Goal: Transaction & Acquisition: Purchase product/service

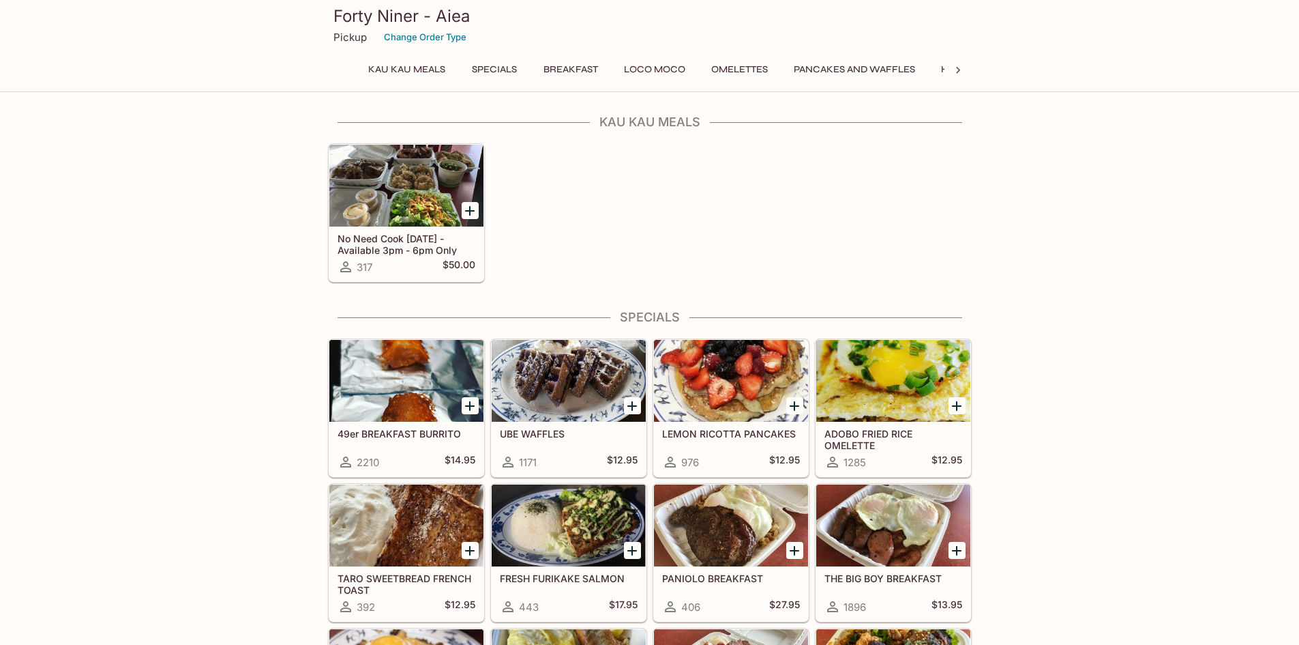
click at [400, 169] on div at bounding box center [406, 186] width 154 height 82
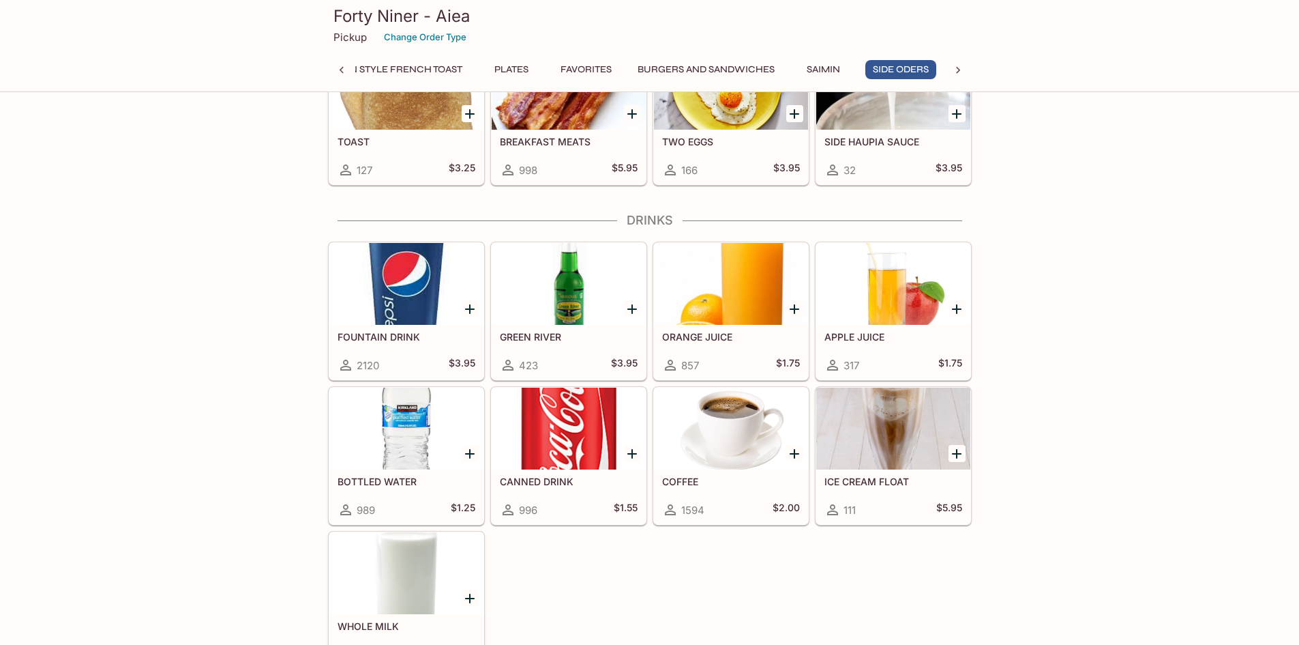
scroll to position [4148, 0]
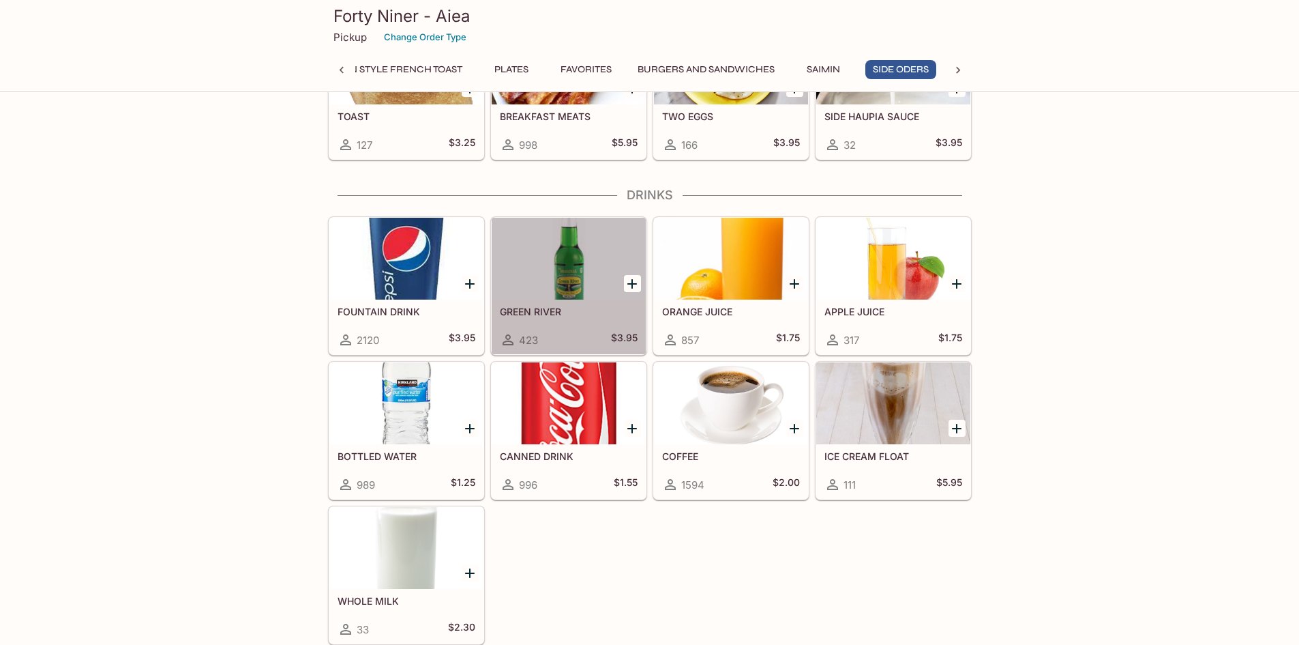
click at [547, 307] on h5 "GREEN RIVER" at bounding box center [569, 312] width 138 height 12
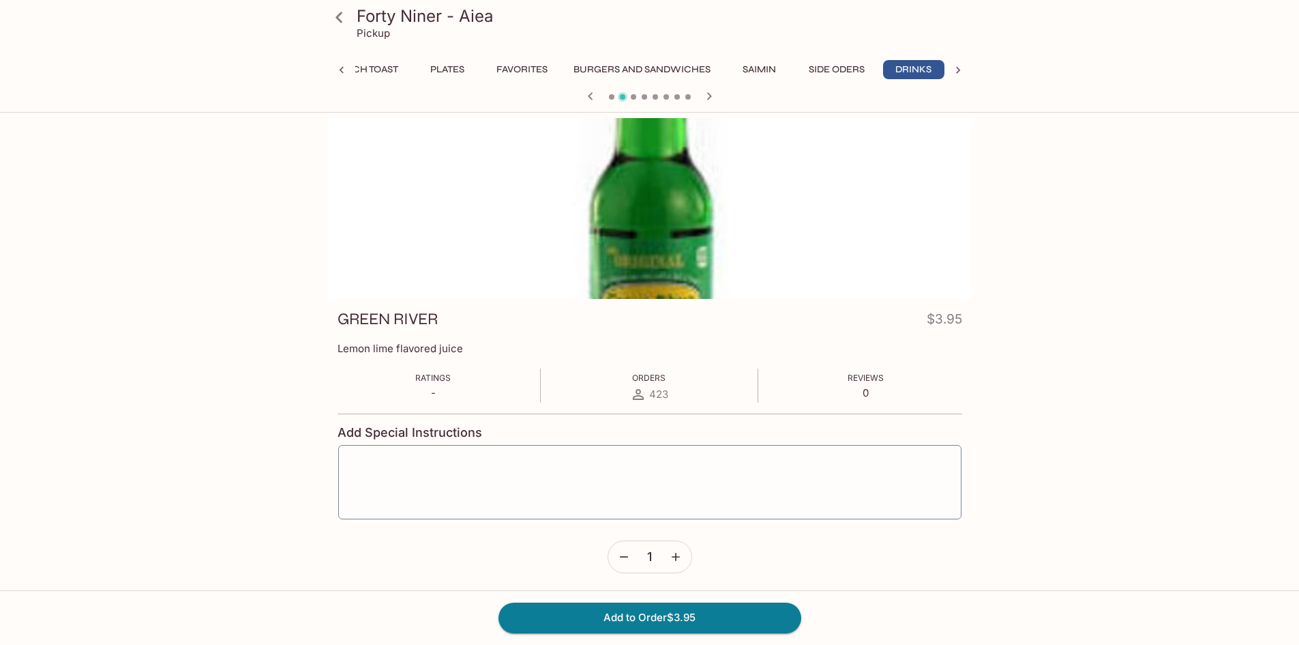
scroll to position [0, 705]
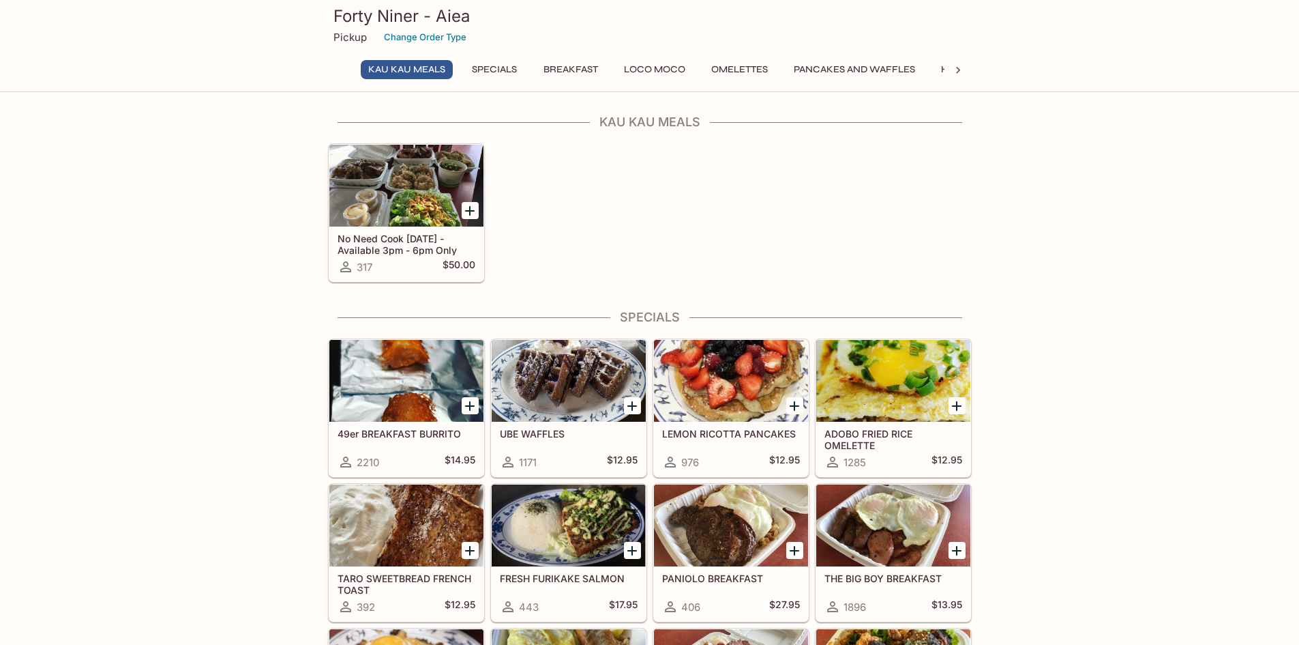
click at [908, 441] on h5 "ADOBO FRIED RICE OMELETTE" at bounding box center [894, 439] width 138 height 23
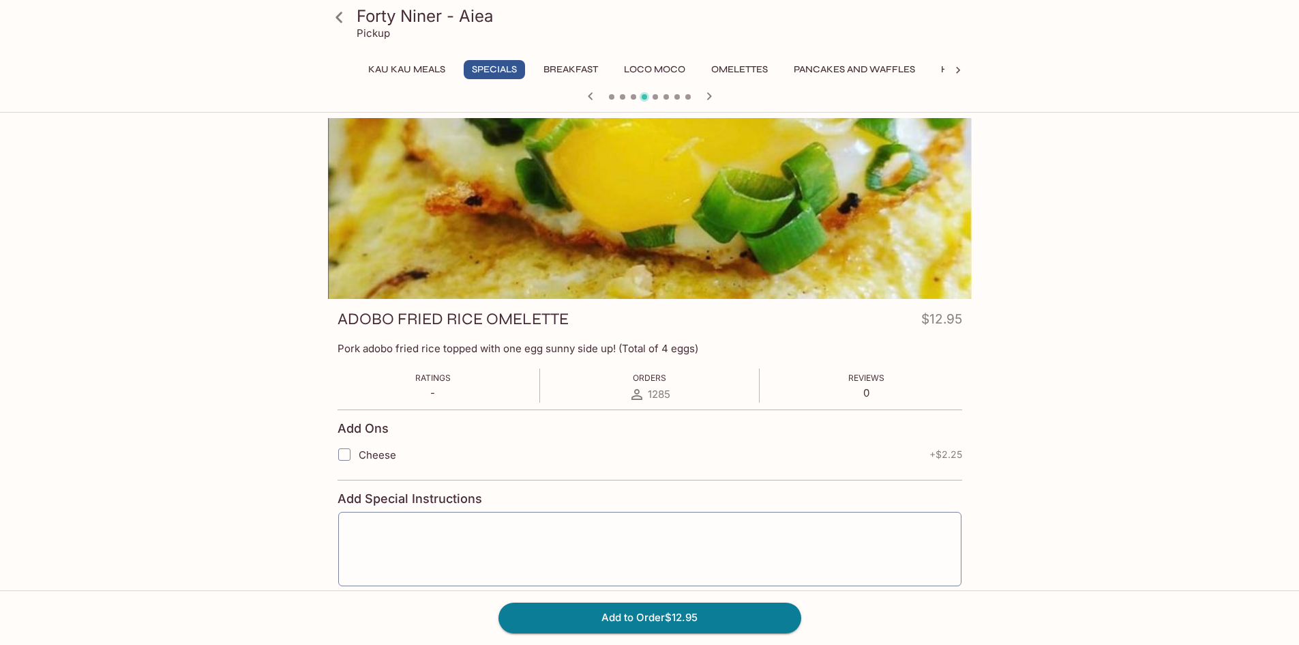
click at [337, 13] on icon at bounding box center [339, 17] width 24 height 24
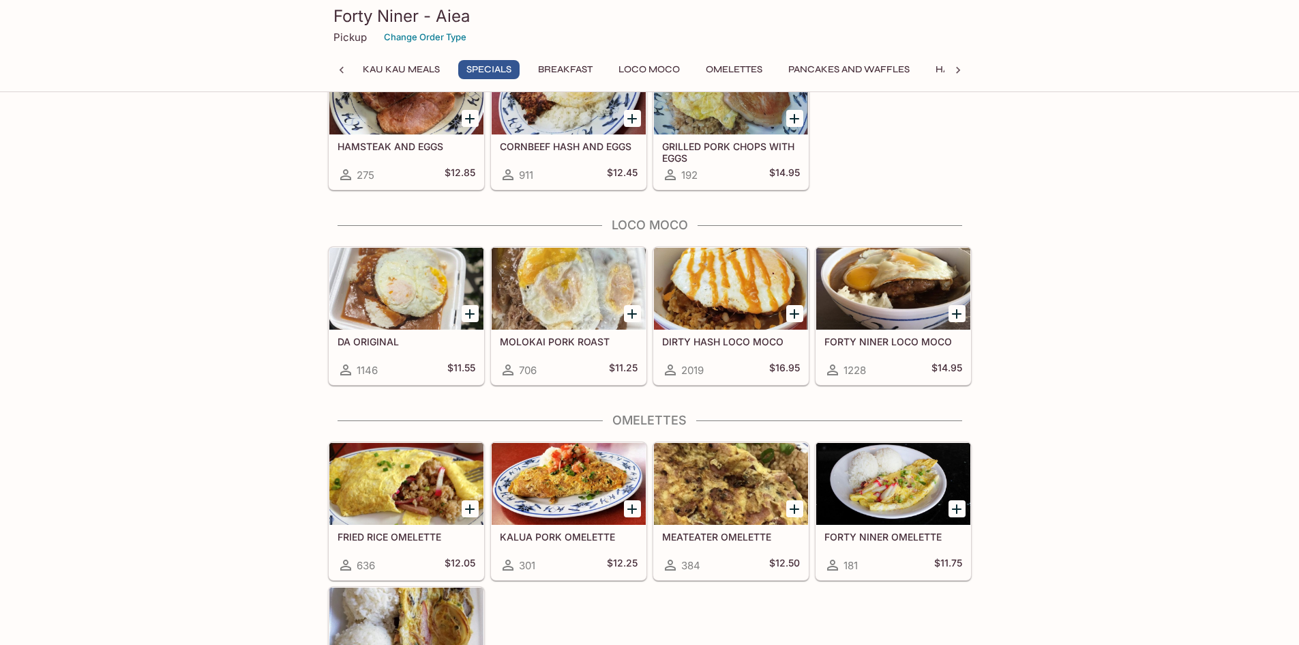
scroll to position [955, 0]
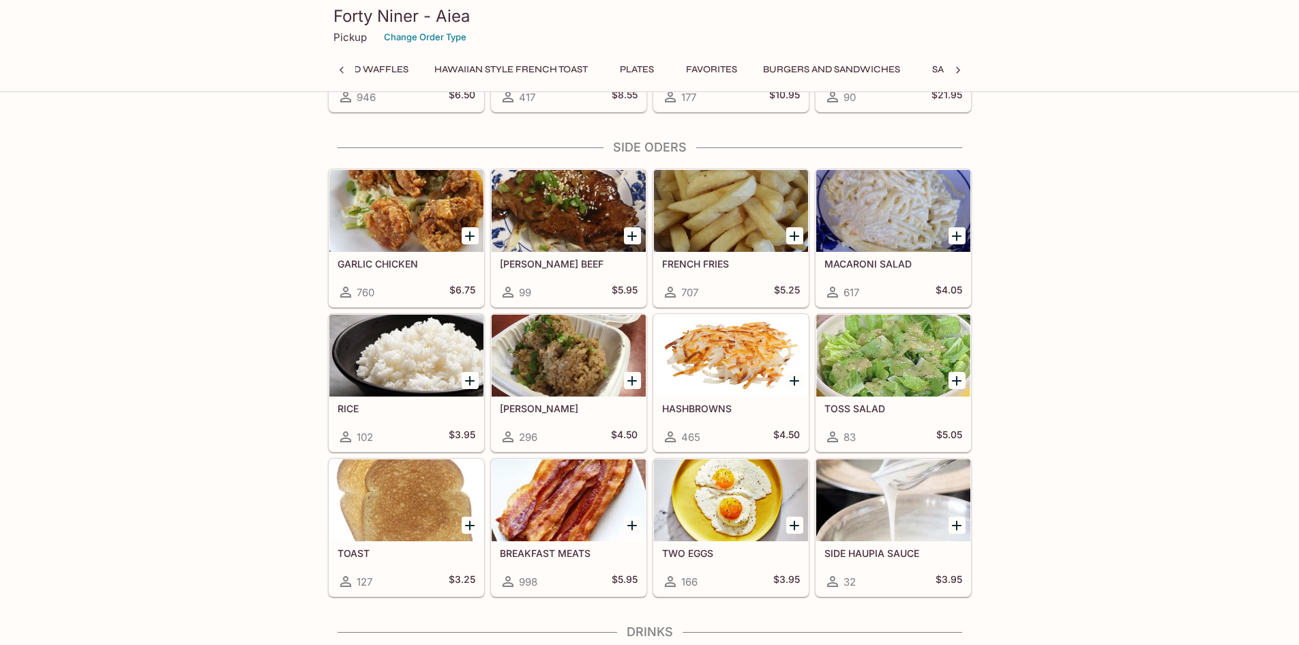
scroll to position [0, 0]
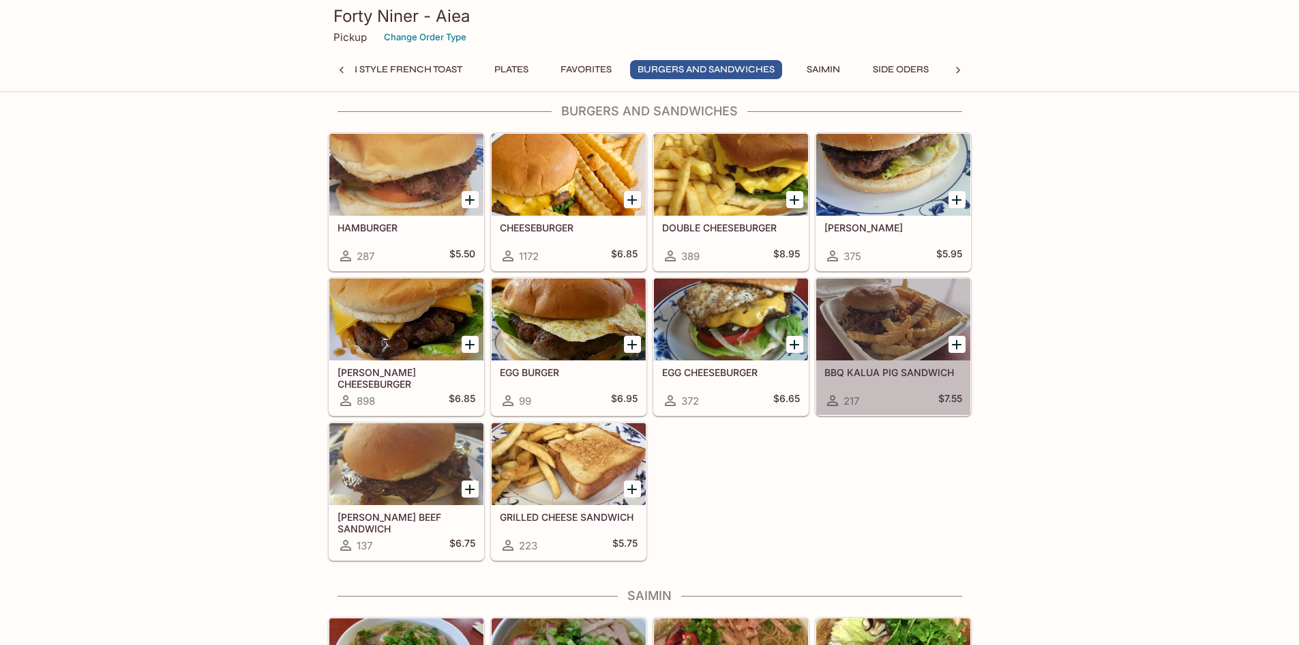
click at [916, 321] on div at bounding box center [894, 319] width 154 height 82
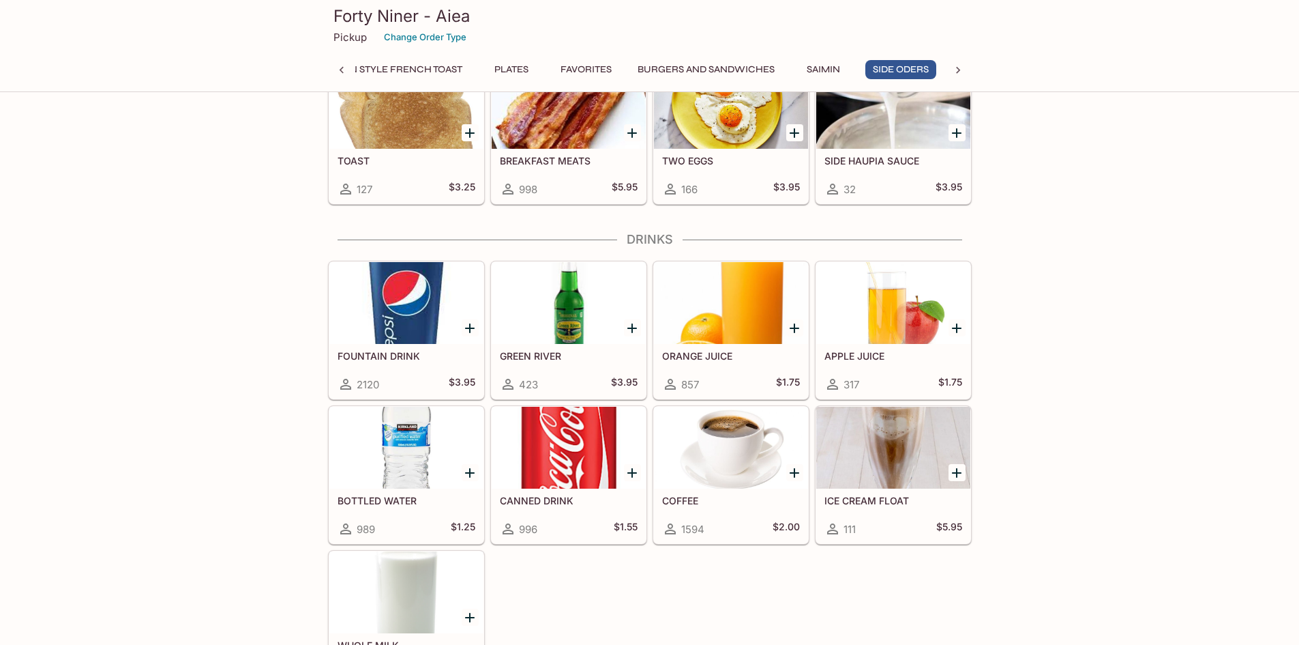
scroll to position [4080, 0]
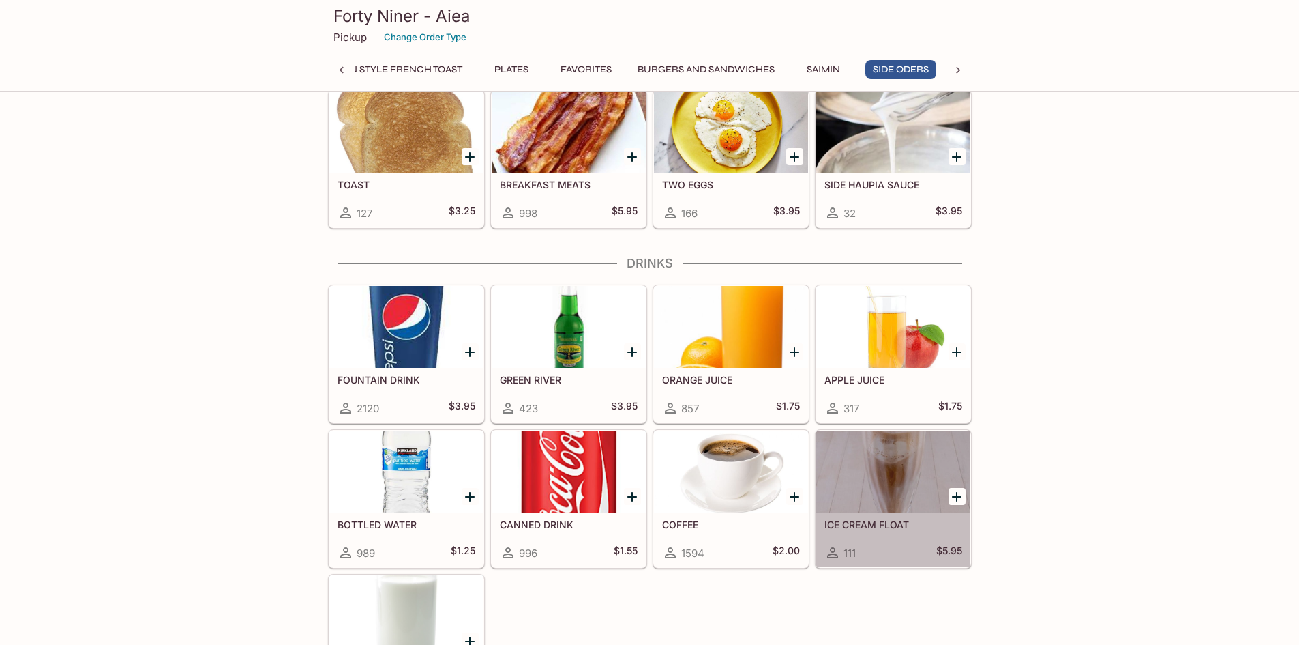
click at [895, 530] on div "ICE CREAM FLOAT 111 $5.95" at bounding box center [894, 539] width 154 height 55
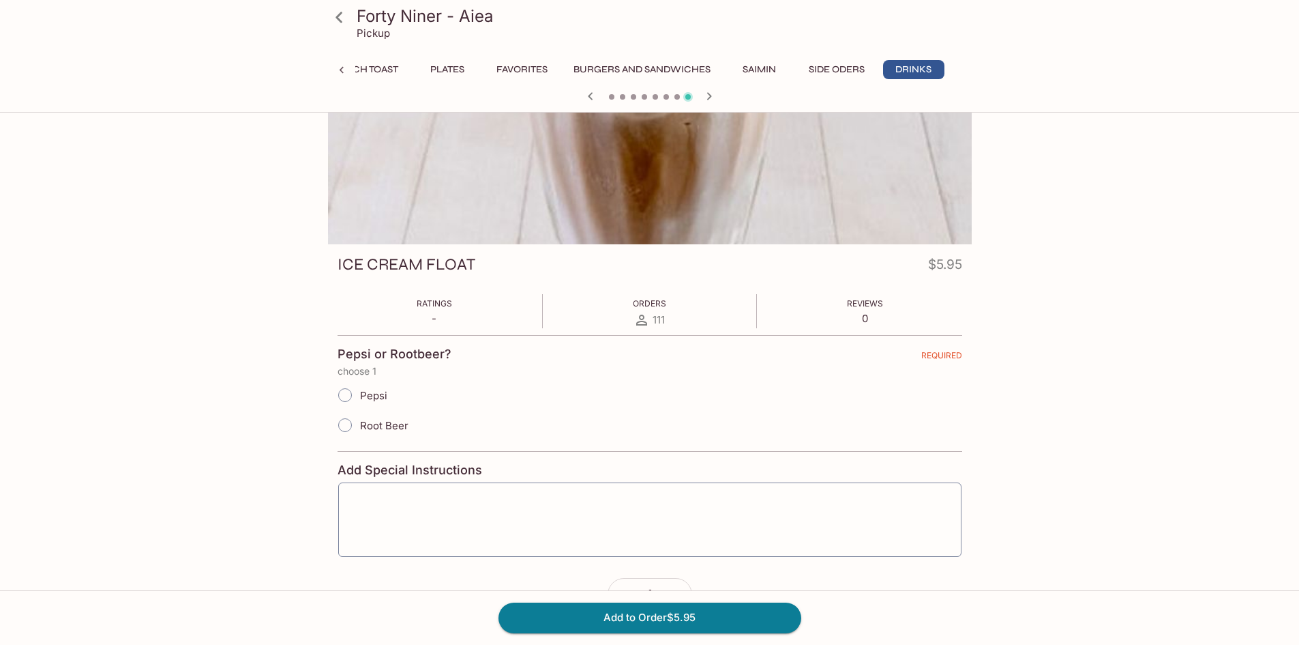
scroll to position [118, 0]
